Goal: Information Seeking & Learning: Learn about a topic

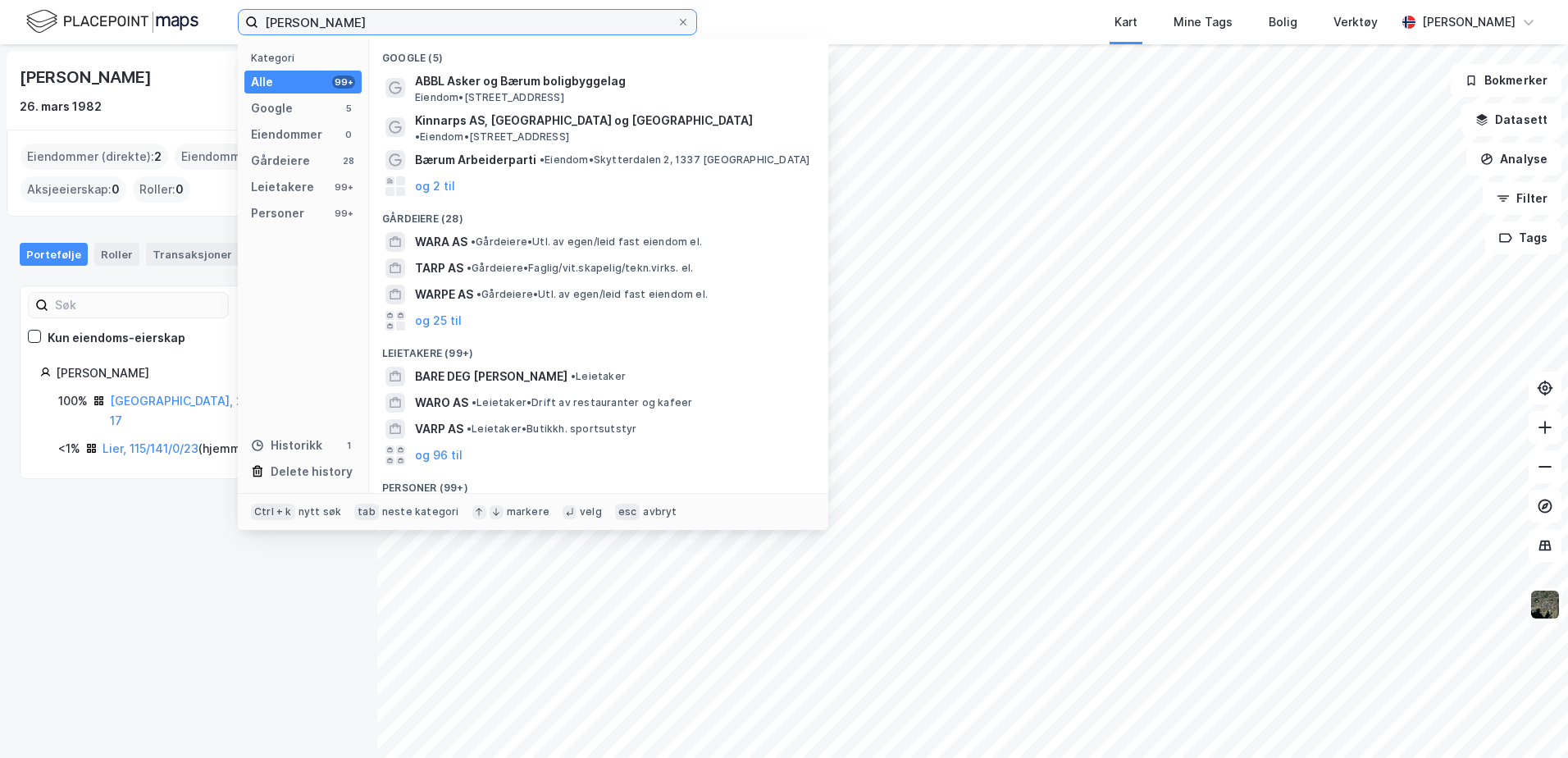
drag, startPoint x: 403, startPoint y: 32, endPoint x: 193, endPoint y: -7, distance: 213.6
click at [193, 0] on html "[PERSON_NAME] Kategori Alle 99+ Google 5 Eiendommer 0 Gårdeiere 28 Leietakere 9…" at bounding box center [784, 379] width 1568 height 758
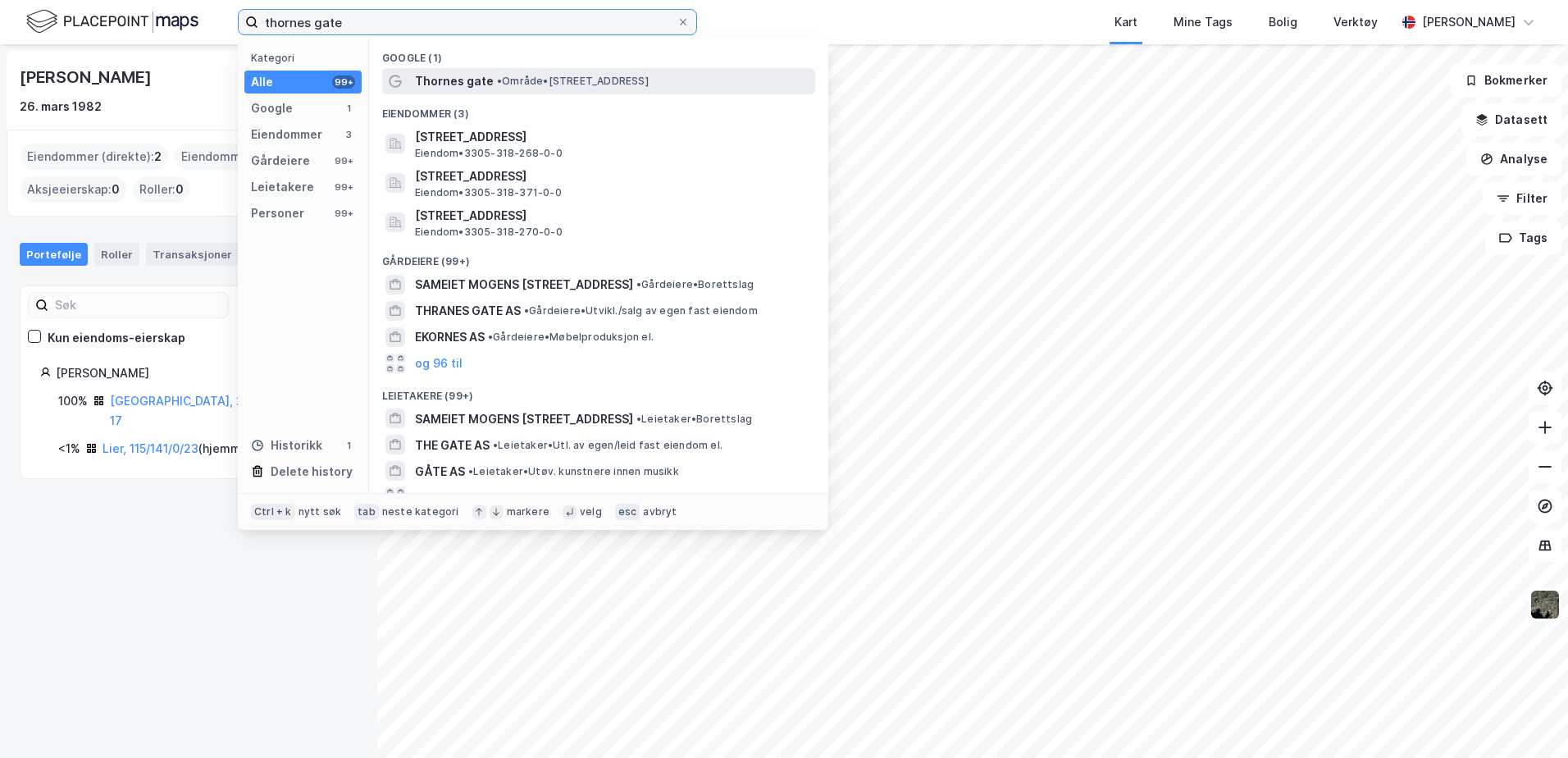
type input "thornes gate"
click at [586, 76] on span "• Område • [STREET_ADDRESS]" at bounding box center [573, 82] width 151 height 13
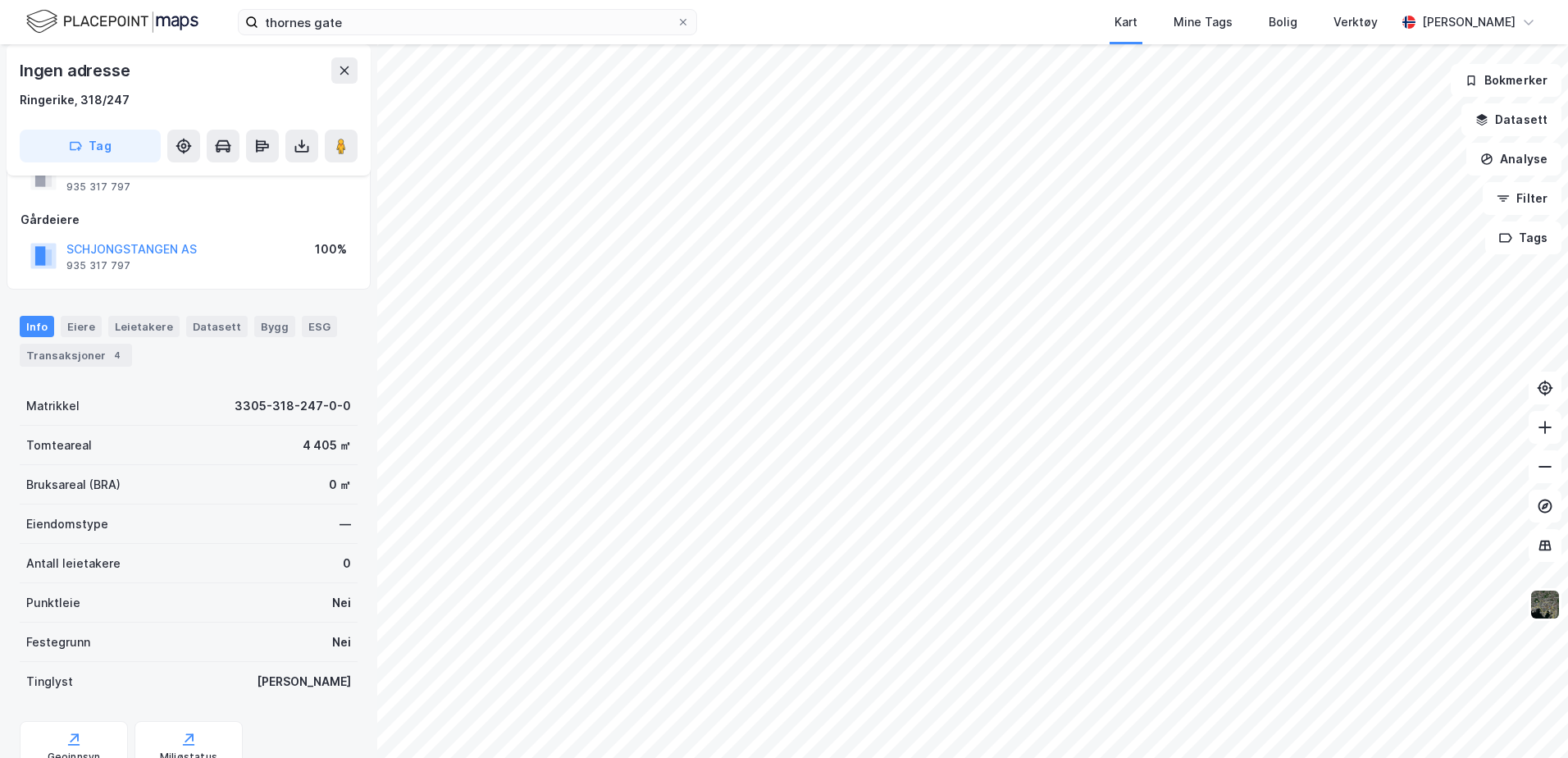
scroll to position [134, 0]
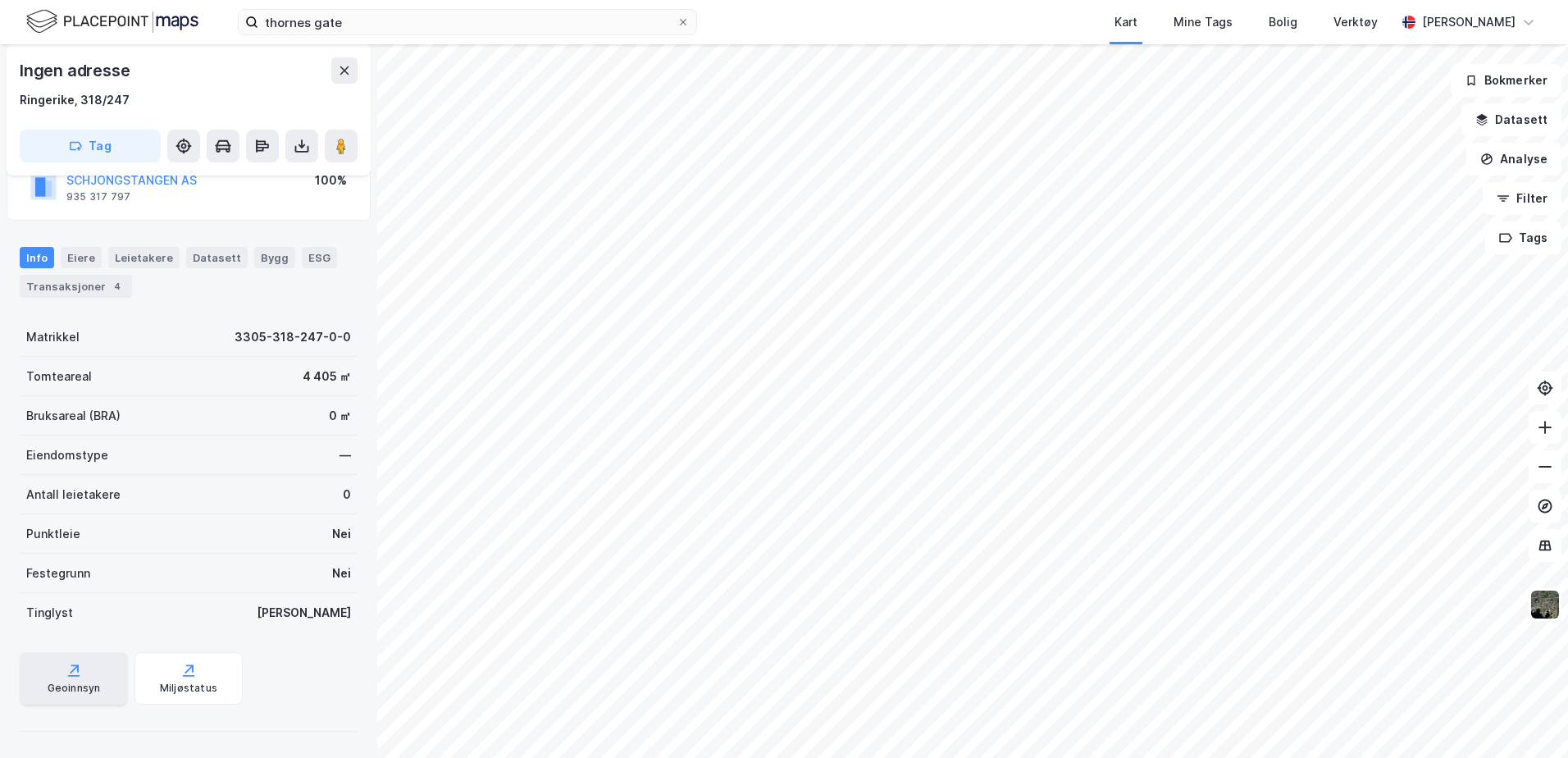
click at [75, 677] on icon at bounding box center [74, 671] width 17 height 17
click at [163, 17] on img at bounding box center [112, 22] width 172 height 29
